Goal: Find contact information: Find contact information

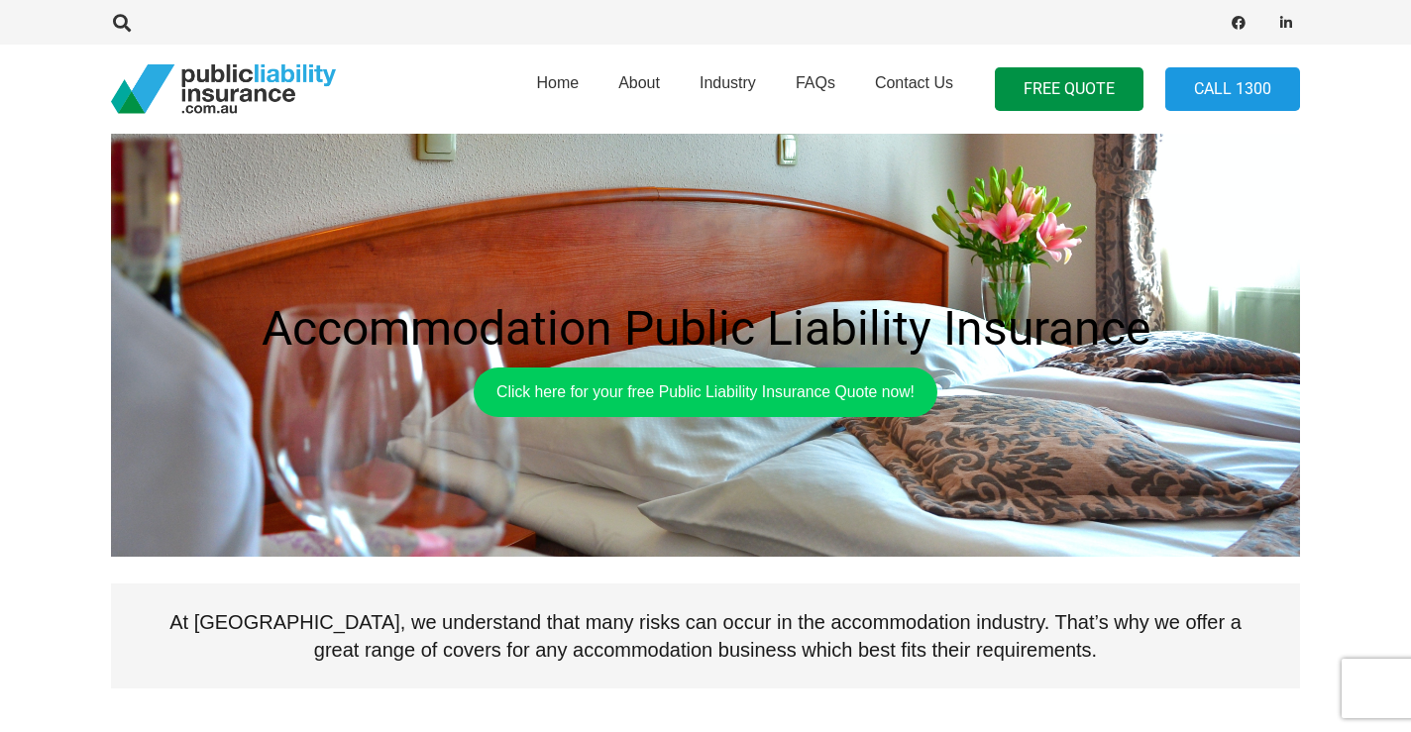
scroll to position [37, 0]
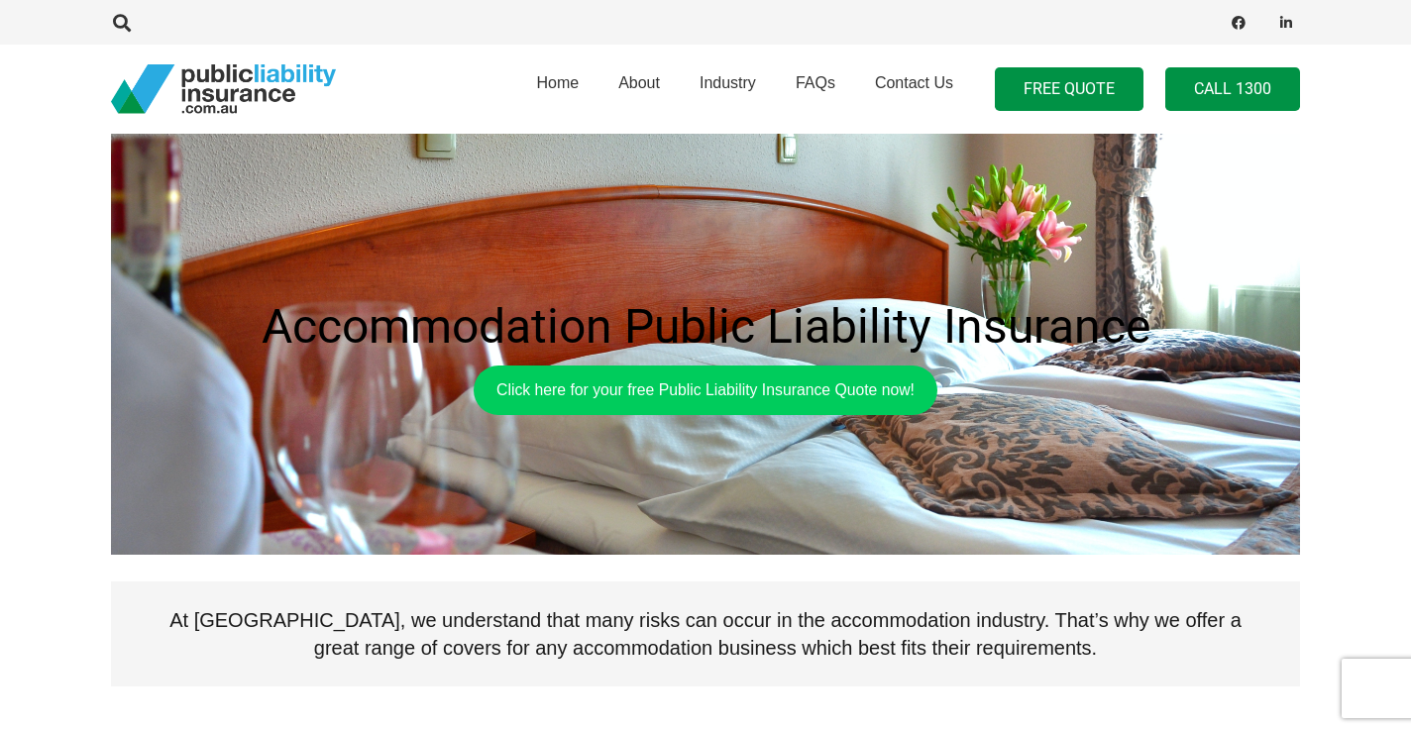
click at [1239, 87] on link "Call 1300" at bounding box center [1232, 89] width 135 height 45
click at [918, 82] on span "Contact Us" at bounding box center [914, 82] width 78 height 17
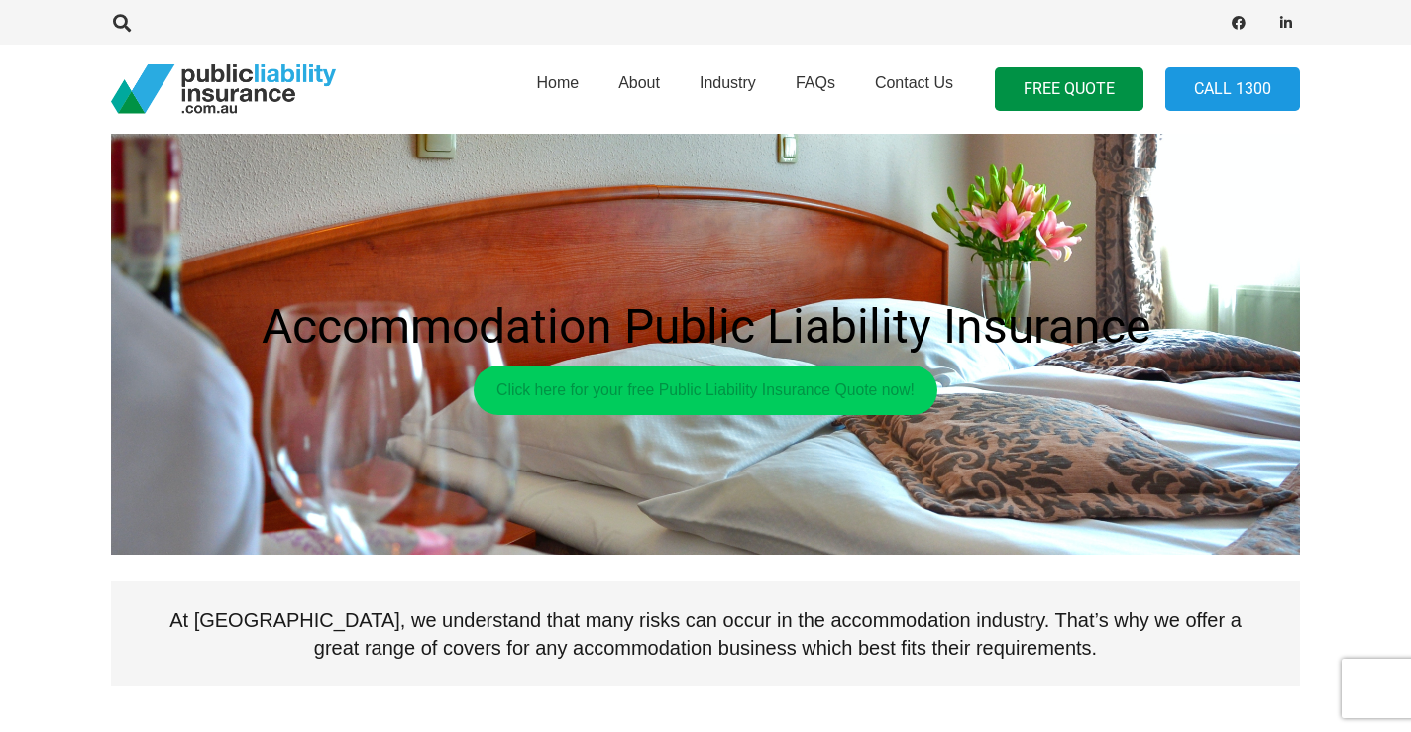
click at [775, 390] on link "Click here for your free Public Liability Insurance Quote now!" at bounding box center [706, 391] width 464 height 50
